Goal: Task Accomplishment & Management: Manage account settings

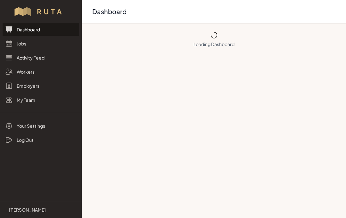
scroll to position [0, 0]
click at [25, 44] on link "Jobs" at bounding box center [41, 43] width 77 height 13
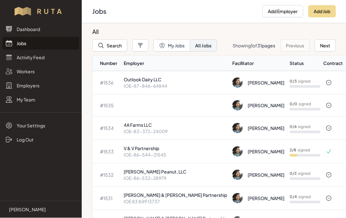
click at [148, 131] on p "IOE-83-372-24009" at bounding box center [175, 131] width 103 height 6
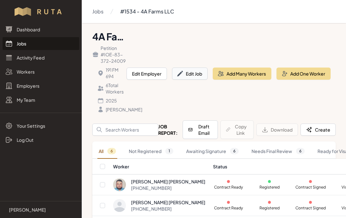
click at [194, 79] on button "Edit Job" at bounding box center [190, 74] width 36 height 12
select select "2025"
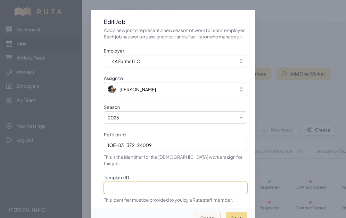
click at [175, 189] on input "Template ID" at bounding box center [175, 188] width 143 height 12
click at [138, 187] on input "Template ID" at bounding box center [175, 188] width 143 height 12
paste input "xsV4knRO5qspYKNfLE3L"
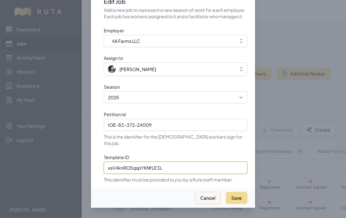
scroll to position [29, 0]
type input "xsV4knRO5qspYKNfLE3L"
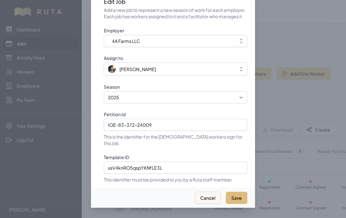
click at [235, 192] on button "Save" at bounding box center [236, 198] width 21 height 12
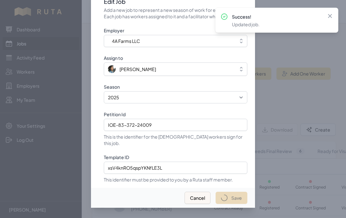
select select "2023"
select select "2025"
type input "IOE-83-372-24009"
type input "xsV4knRO5qspYKNfLE3L"
click at [331, 14] on icon at bounding box center [330, 16] width 4 height 4
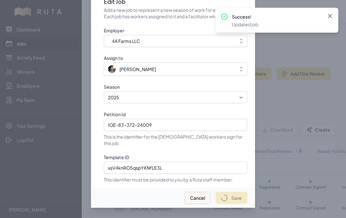
select select "2023"
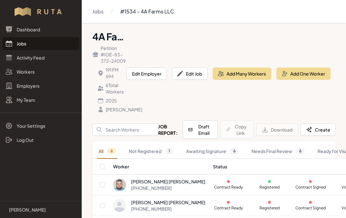
click at [28, 44] on link "Jobs" at bounding box center [41, 43] width 77 height 13
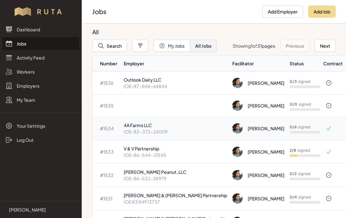
click at [164, 126] on p "4A Farms LLC" at bounding box center [175, 125] width 103 height 6
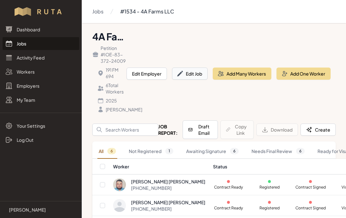
click at [189, 80] on button "Edit Job" at bounding box center [190, 74] width 36 height 12
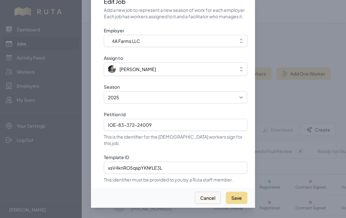
scroll to position [29, 0]
click at [208, 192] on button "Cancel" at bounding box center [208, 198] width 26 height 12
select select "2023"
select select "2025"
type input "IOE-83-372-24009"
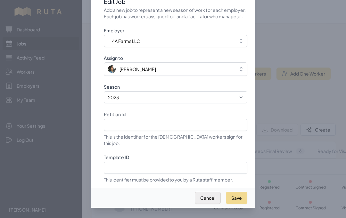
type input "xsV4knRO5qspYKNfLE3L"
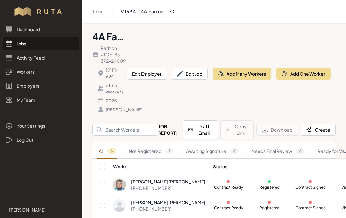
click at [22, 43] on link "Jobs" at bounding box center [41, 43] width 77 height 13
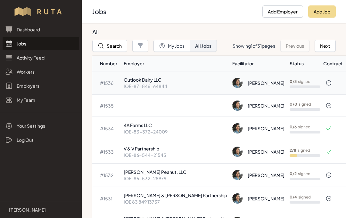
click at [149, 80] on p "Outlook Dairy LLC" at bounding box center [175, 80] width 103 height 6
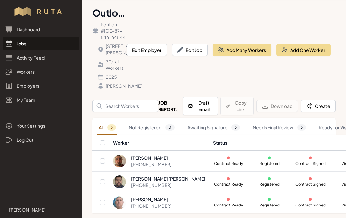
scroll to position [38, 0]
click at [193, 44] on button "Edit Job" at bounding box center [190, 50] width 36 height 12
select select "2025"
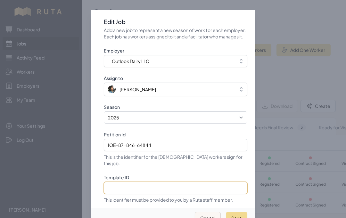
click at [173, 190] on input "Template ID" at bounding box center [175, 188] width 143 height 12
click at [138, 189] on input "Template ID" at bounding box center [175, 188] width 143 height 12
paste input "g8XzIJ3ge6caYFO5Qwvu"
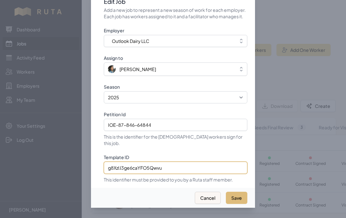
type input "g8XzIJ3ge6caYFO5Qwvu"
click at [241, 192] on button "Save" at bounding box center [236, 198] width 21 height 12
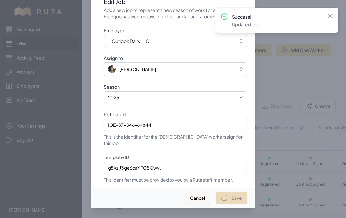
select select "2023"
select select "2025"
type input "IOE-87-846-64844"
type input "g8XzIJ3ge6caYFO5Qwvu"
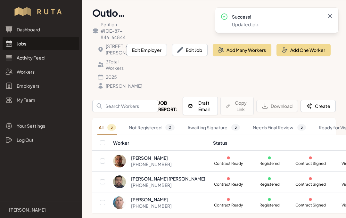
click at [330, 17] on icon at bounding box center [330, 16] width 6 height 6
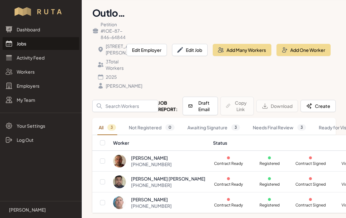
click at [29, 45] on link "Jobs" at bounding box center [41, 43] width 77 height 13
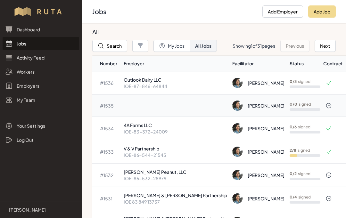
click at [151, 105] on td at bounding box center [175, 106] width 109 height 22
